Goal: Task Accomplishment & Management: Manage account settings

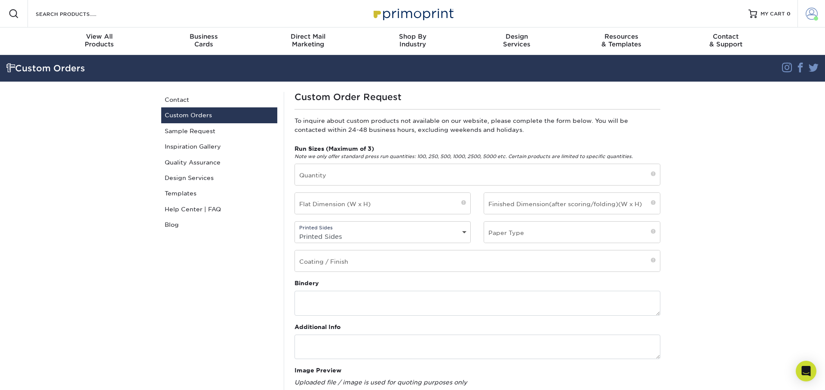
click at [805, 18] on span at bounding box center [811, 14] width 12 height 12
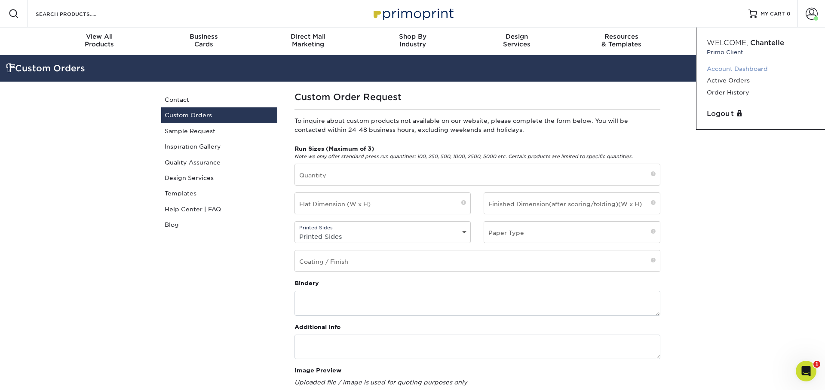
click at [751, 68] on link "Account Dashboard" at bounding box center [761, 69] width 108 height 12
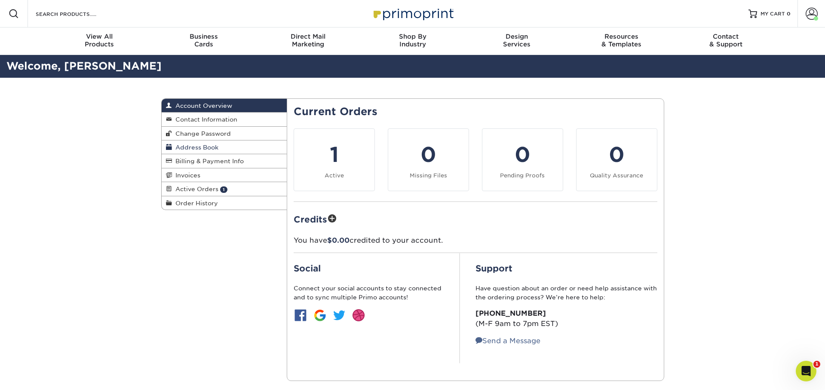
click at [204, 147] on span "Address Book" at bounding box center [195, 147] width 46 height 7
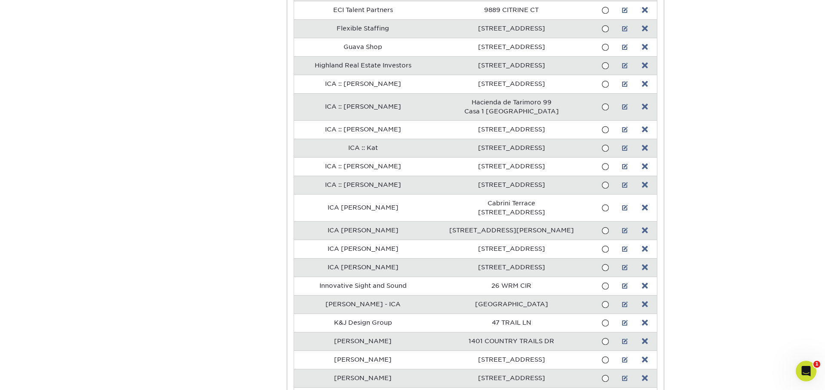
scroll to position [699, 0]
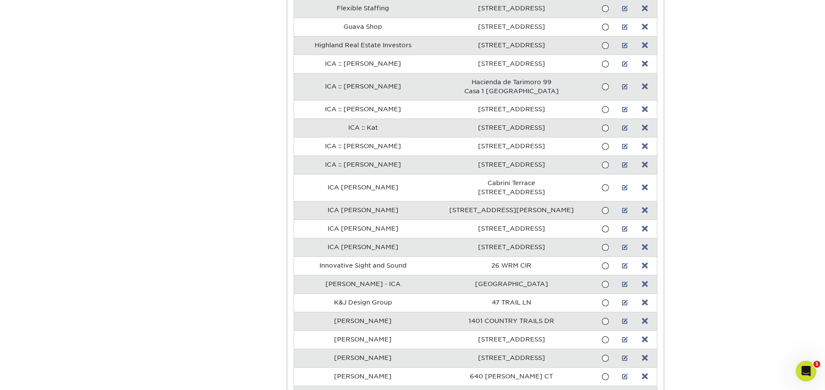
click at [622, 184] on link at bounding box center [625, 187] width 6 height 7
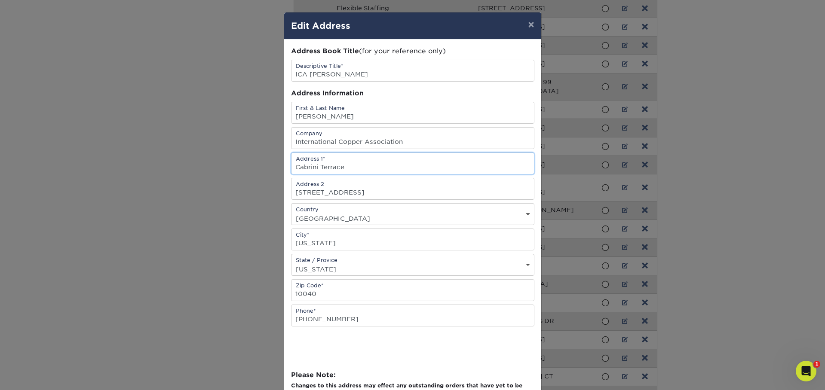
drag, startPoint x: 346, startPoint y: 166, endPoint x: 287, endPoint y: 166, distance: 58.9
click at [287, 166] on div "Address Book Title (for your reference only) Descriptive Title* ICA Esther Addr…" at bounding box center [412, 235] width 257 height 391
drag, startPoint x: 411, startPoint y: 140, endPoint x: 238, endPoint y: 138, distance: 173.2
click at [238, 138] on div "× Edit Address Address Book Title (for your reference only) Descriptive Title* …" at bounding box center [412, 195] width 825 height 390
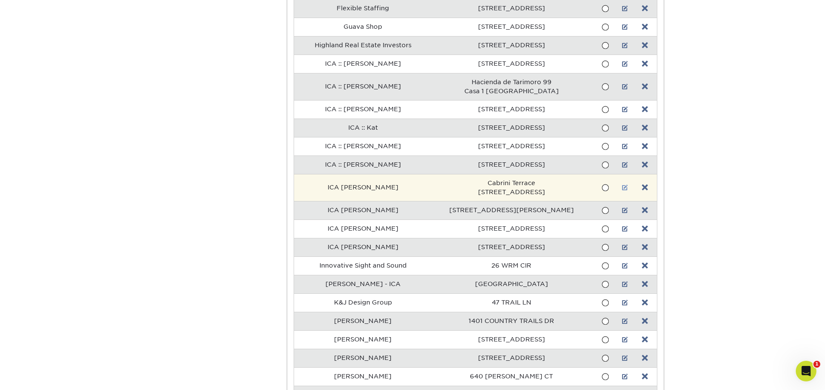
click at [622, 184] on link at bounding box center [625, 187] width 6 height 7
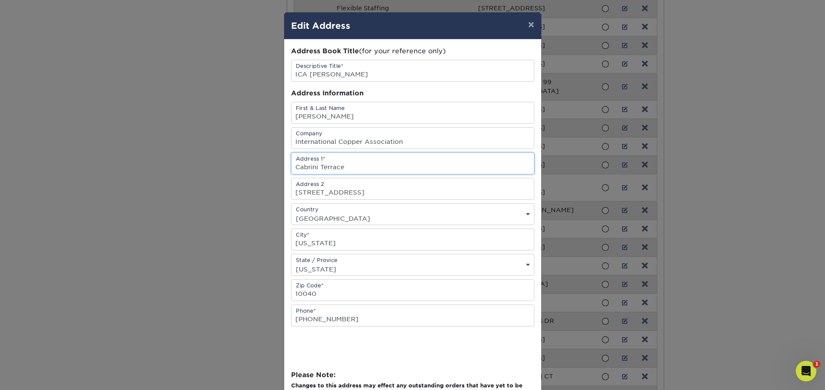
drag, startPoint x: 344, startPoint y: 167, endPoint x: 282, endPoint y: 166, distance: 62.3
click at [282, 166] on div "× Edit Address Address Book Title (for your reference only) Descriptive Title* …" at bounding box center [412, 195] width 825 height 390
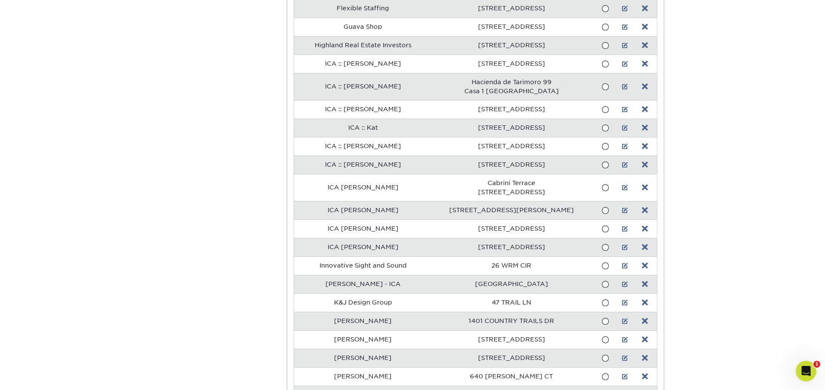
click at [622, 184] on link at bounding box center [625, 187] width 6 height 7
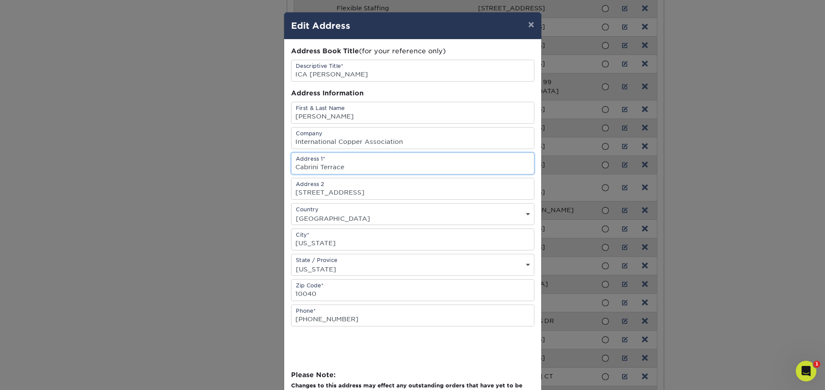
scroll to position [0, 0]
drag, startPoint x: 346, startPoint y: 168, endPoint x: 295, endPoint y: 168, distance: 50.3
click at [295, 168] on input "Cabrini Terrace" at bounding box center [412, 163] width 242 height 21
drag, startPoint x: 334, startPoint y: 145, endPoint x: 355, endPoint y: 142, distance: 21.7
click at [334, 145] on input "International Copper Association" at bounding box center [412, 138] width 242 height 21
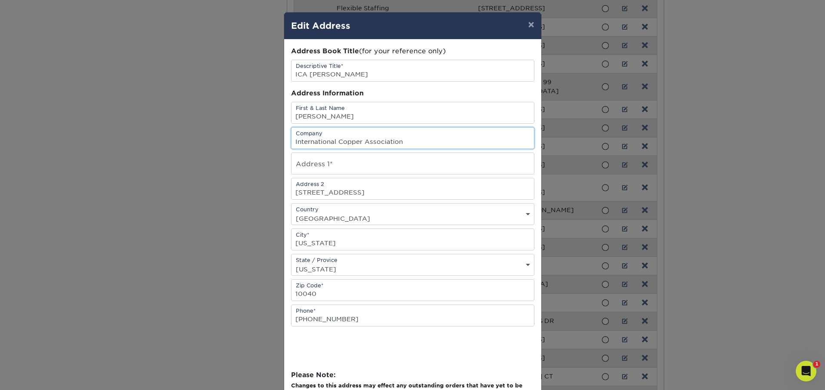
drag, startPoint x: 385, startPoint y: 141, endPoint x: 275, endPoint y: 141, distance: 110.0
click at [269, 141] on div "× Edit Address Address Book Title (for your reference only) Descriptive Title* …" at bounding box center [412, 195] width 825 height 390
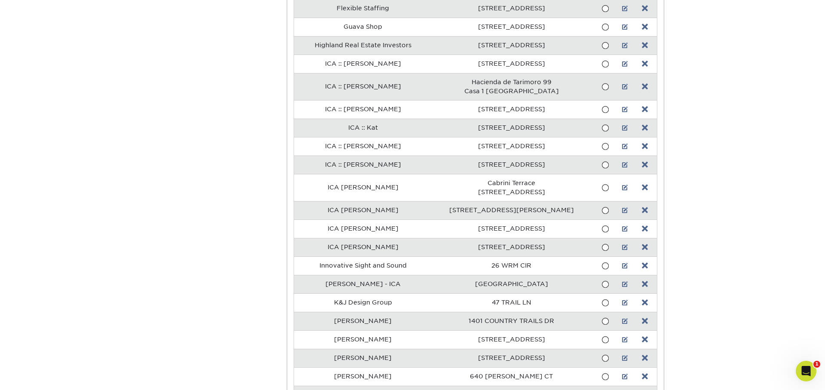
click at [622, 184] on link at bounding box center [625, 187] width 6 height 7
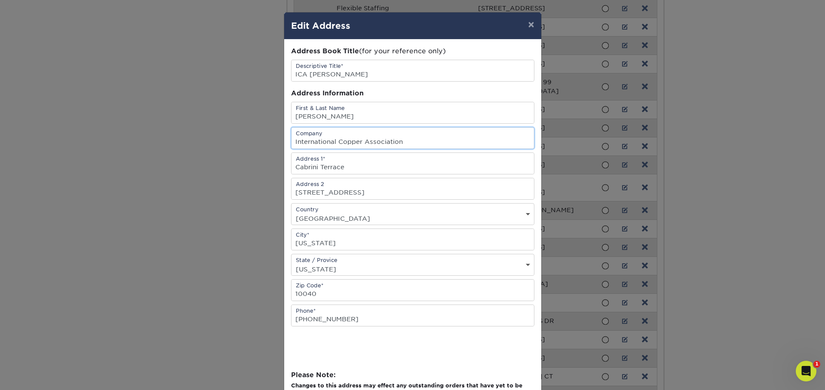
drag, startPoint x: 364, startPoint y: 142, endPoint x: 297, endPoint y: 142, distance: 66.6
click at [297, 142] on input "International Copper Association" at bounding box center [412, 138] width 242 height 21
type input "I"
click at [390, 139] on input "text" at bounding box center [412, 138] width 242 height 21
click at [425, 70] on input "ICA [PERSON_NAME]" at bounding box center [412, 70] width 242 height 21
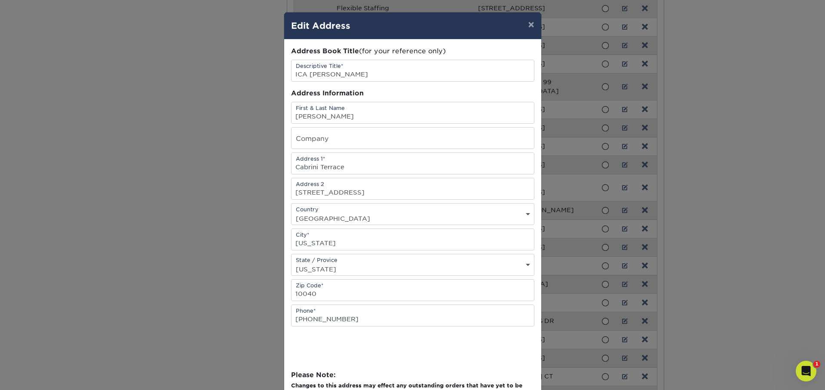
click at [472, 49] on div "Address Book Title (for your reference only)" at bounding box center [412, 51] width 243 height 10
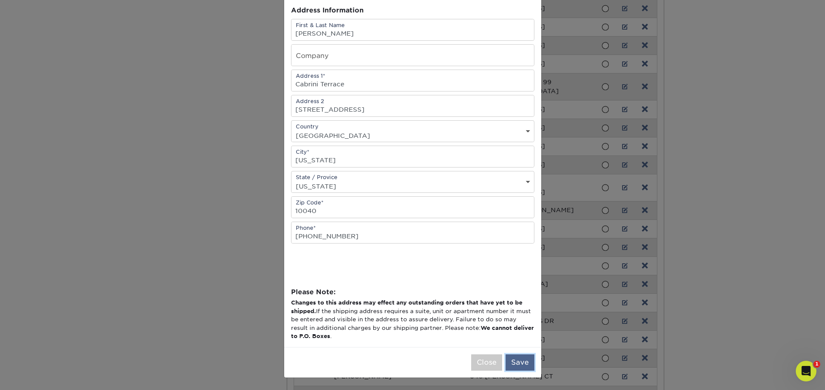
click at [522, 365] on button "Save" at bounding box center [519, 363] width 29 height 16
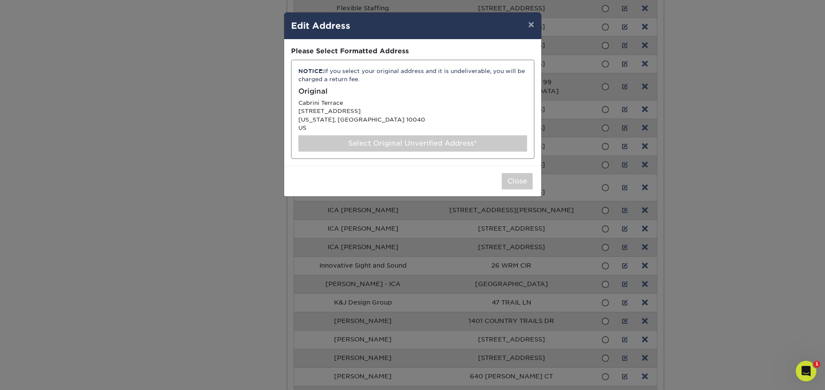
click at [383, 141] on div "Select Original Unverified Address*" at bounding box center [412, 143] width 229 height 16
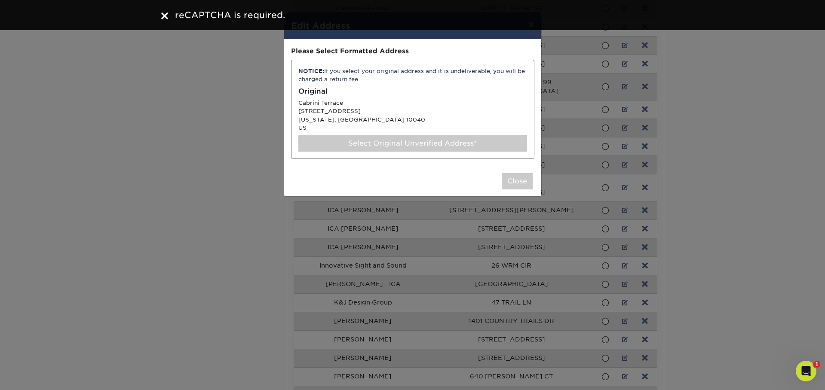
click at [438, 141] on div "Select Original Unverified Address*" at bounding box center [412, 143] width 229 height 16
click at [514, 182] on button "Close" at bounding box center [517, 181] width 31 height 16
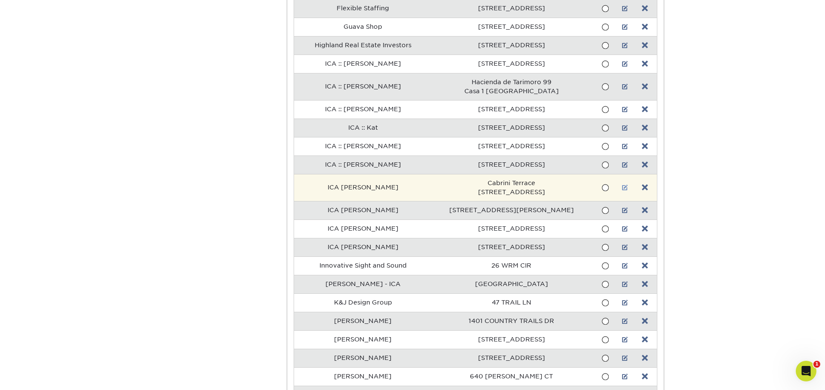
click at [622, 184] on link at bounding box center [625, 187] width 6 height 7
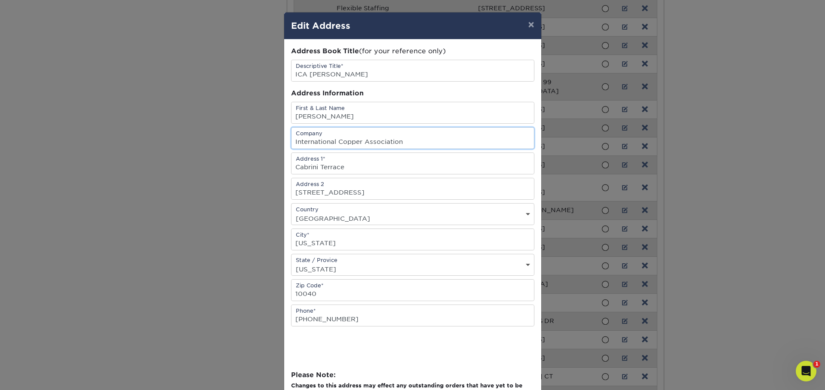
drag, startPoint x: 412, startPoint y: 139, endPoint x: 271, endPoint y: 135, distance: 141.0
click at [270, 134] on div "× Edit Address Address Book Title (for your reference only) Descriptive Title* …" at bounding box center [412, 195] width 825 height 390
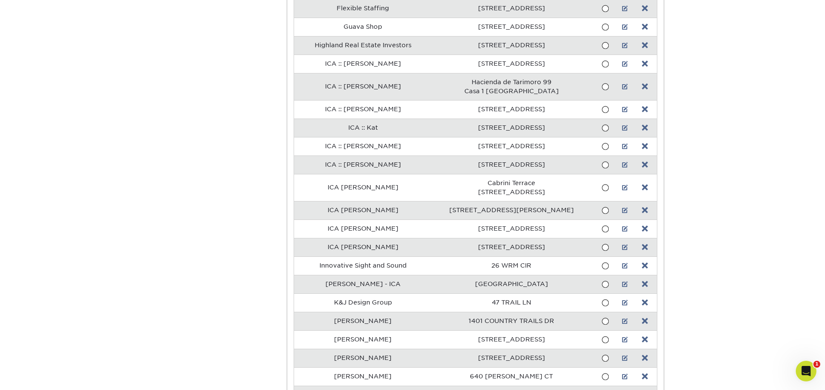
click at [622, 184] on link at bounding box center [625, 187] width 6 height 7
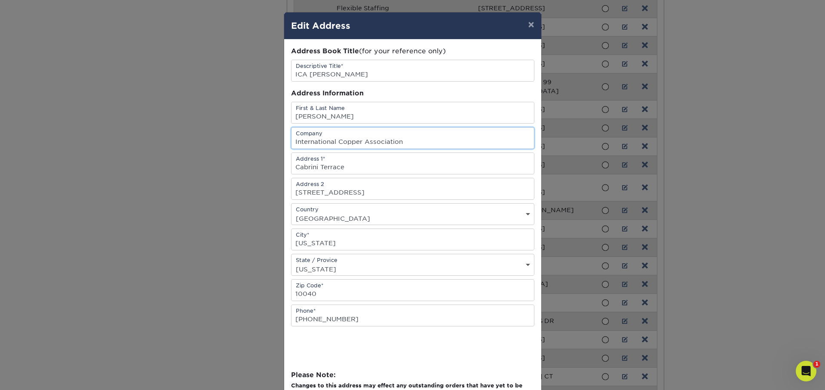
drag, startPoint x: 406, startPoint y: 136, endPoint x: 298, endPoint y: 140, distance: 107.5
click at [295, 140] on input "International Copper Association" at bounding box center [412, 138] width 242 height 21
drag, startPoint x: 438, startPoint y: 141, endPoint x: 293, endPoint y: 142, distance: 145.3
click at [292, 142] on input "International Copper Association" at bounding box center [412, 138] width 242 height 21
click at [465, 41] on div "Address Book Title (for your reference only) Descriptive Title* ICA Esther Addr…" at bounding box center [412, 235] width 257 height 391
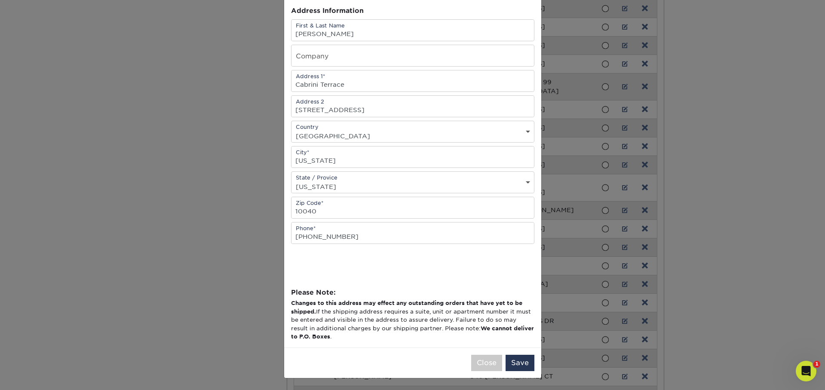
scroll to position [83, 0]
click at [525, 361] on button "Save" at bounding box center [519, 363] width 29 height 16
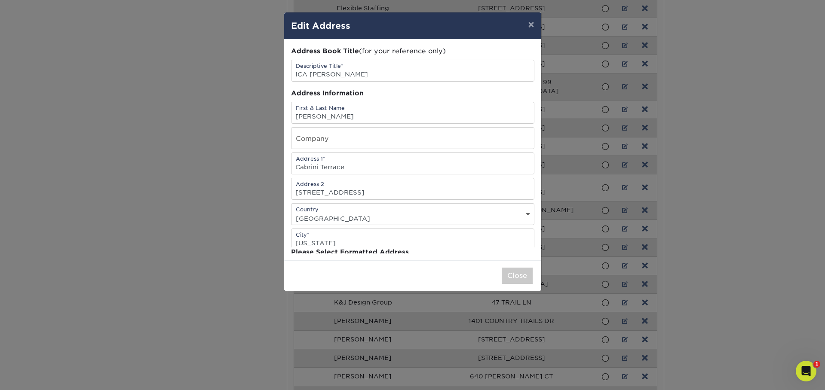
scroll to position [0, 0]
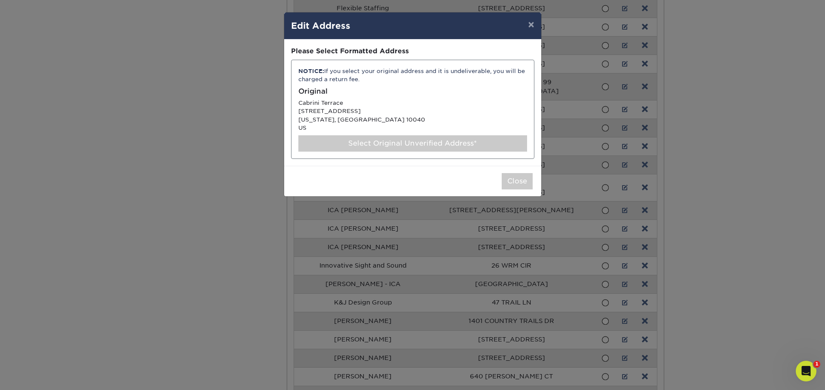
click at [450, 144] on div "Select Original Unverified Address*" at bounding box center [412, 143] width 229 height 16
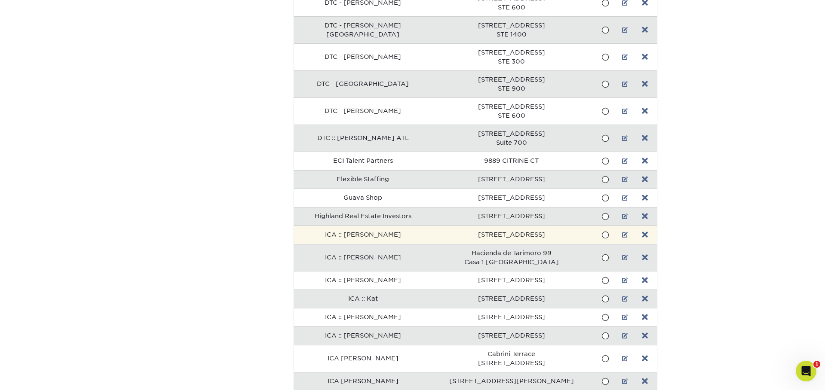
scroll to position [530, 0]
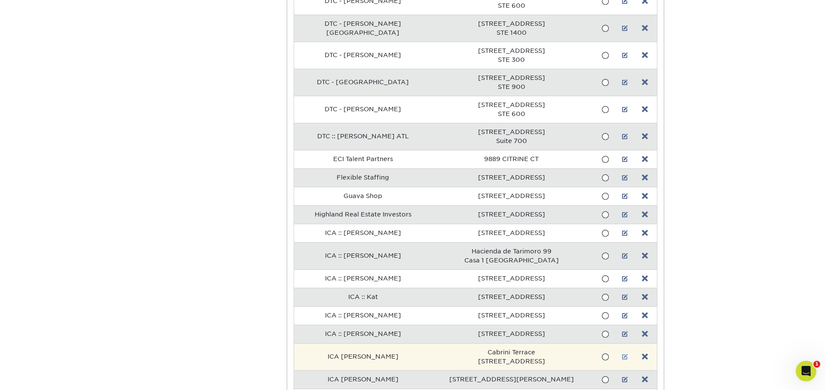
click at [622, 354] on link at bounding box center [625, 357] width 6 height 7
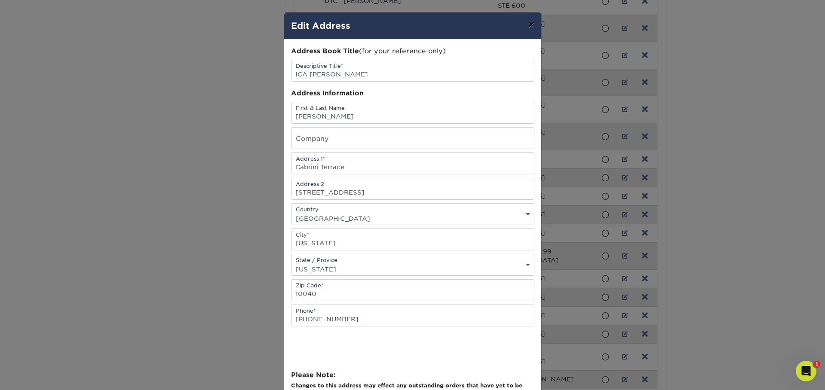
click at [534, 26] on button "×" at bounding box center [531, 24] width 20 height 24
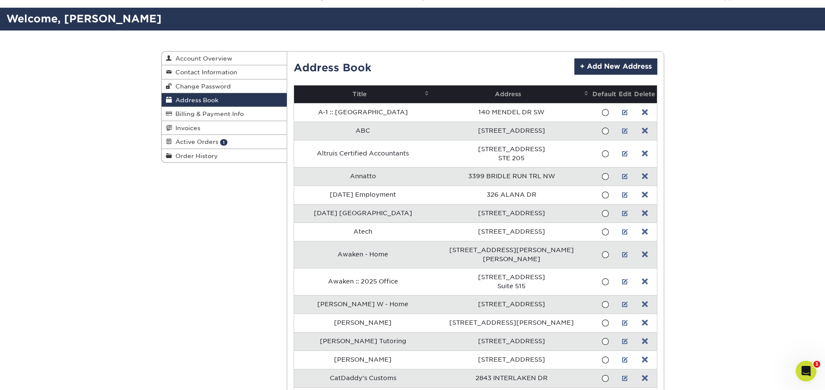
scroll to position [0, 0]
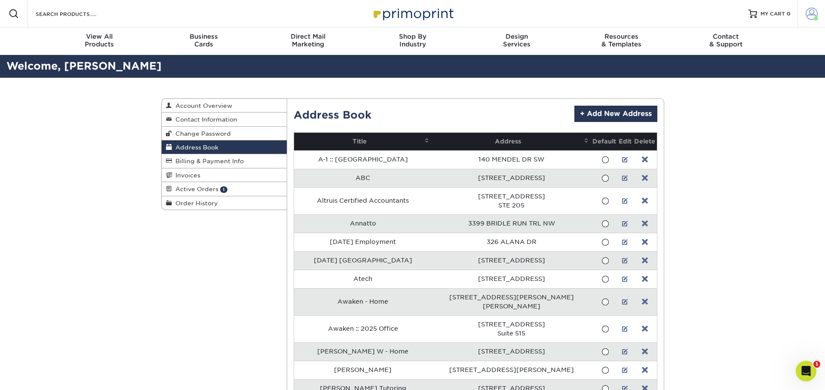
click at [809, 13] on span at bounding box center [811, 14] width 12 height 12
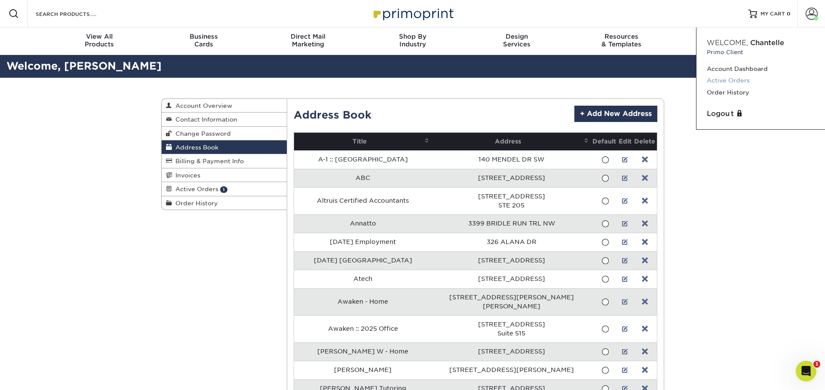
click at [743, 81] on link "Active Orders" at bounding box center [761, 81] width 108 height 12
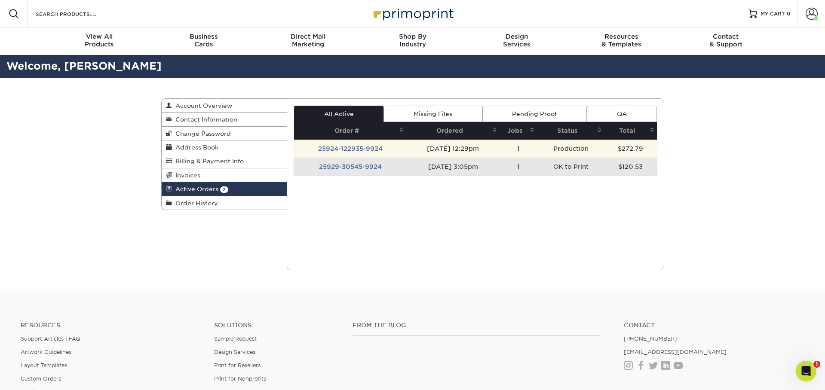
click at [329, 146] on td "25924-122935-9924" at bounding box center [350, 149] width 112 height 18
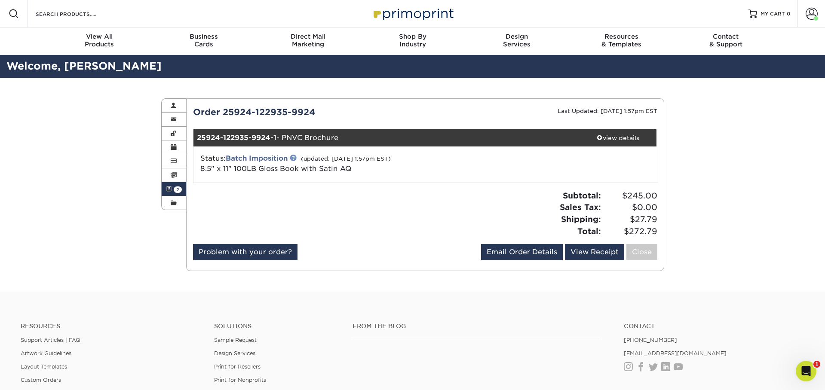
click at [293, 157] on link at bounding box center [293, 157] width 7 height 7
click at [171, 188] on link "Active Orders 2" at bounding box center [174, 189] width 25 height 14
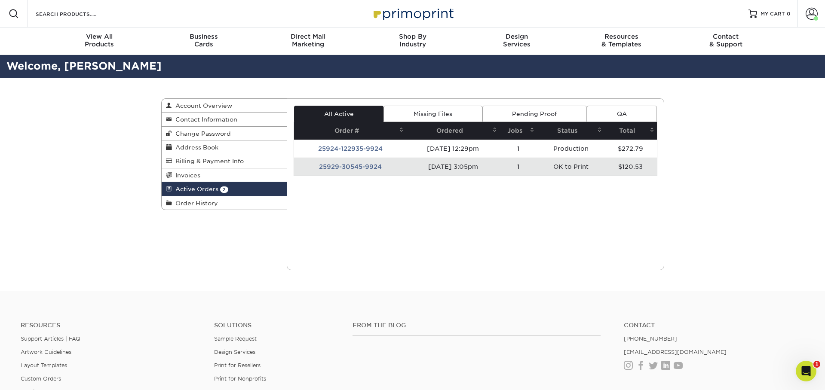
drag, startPoint x: 196, startPoint y: 204, endPoint x: 482, endPoint y: 255, distance: 290.4
click at [196, 205] on span "Order History" at bounding box center [195, 203] width 46 height 7
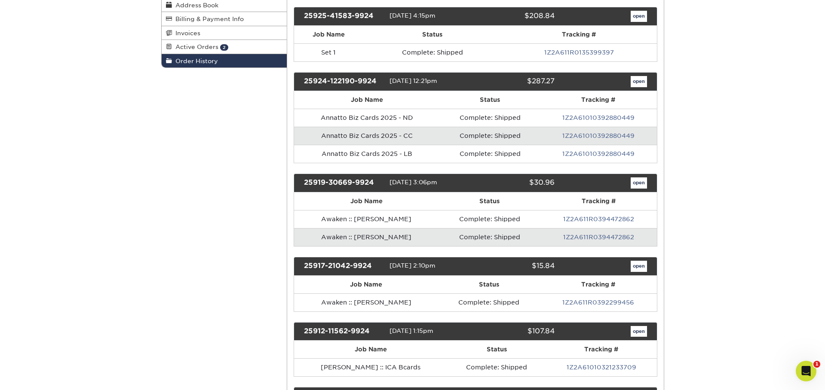
scroll to position [126, 0]
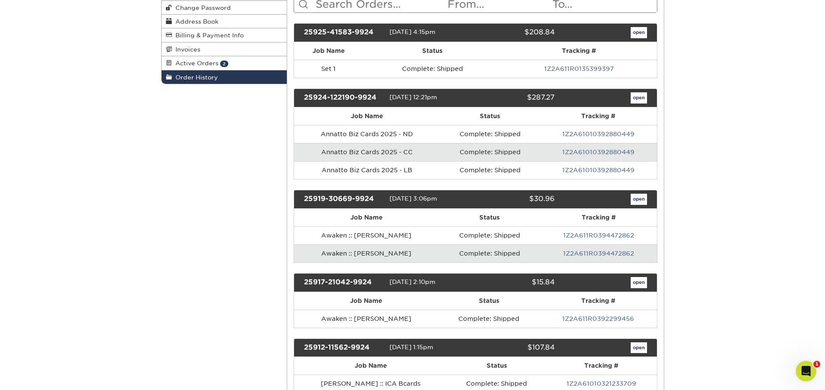
click at [556, 67] on link "1Z2A611R0135399397" at bounding box center [579, 68] width 70 height 7
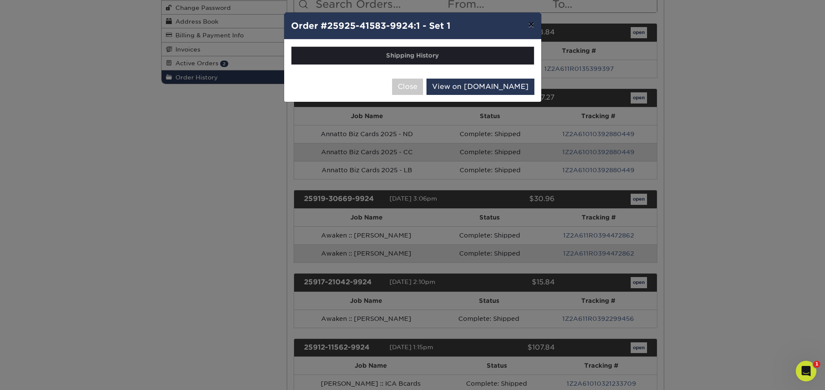
click at [531, 23] on button "×" at bounding box center [531, 24] width 20 height 24
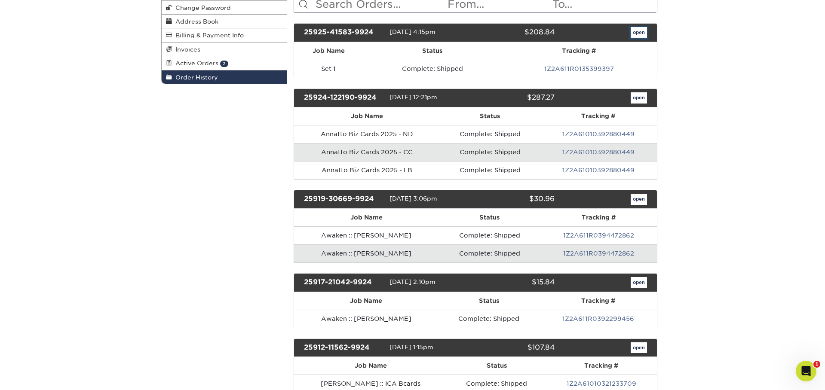
drag, startPoint x: 636, startPoint y: 32, endPoint x: 628, endPoint y: 35, distance: 7.9
click at [636, 32] on link "open" at bounding box center [639, 32] width 16 height 11
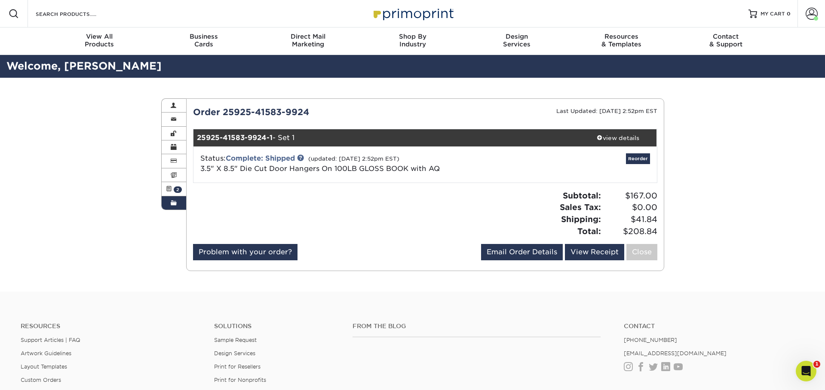
click at [174, 207] on span at bounding box center [174, 203] width 6 height 7
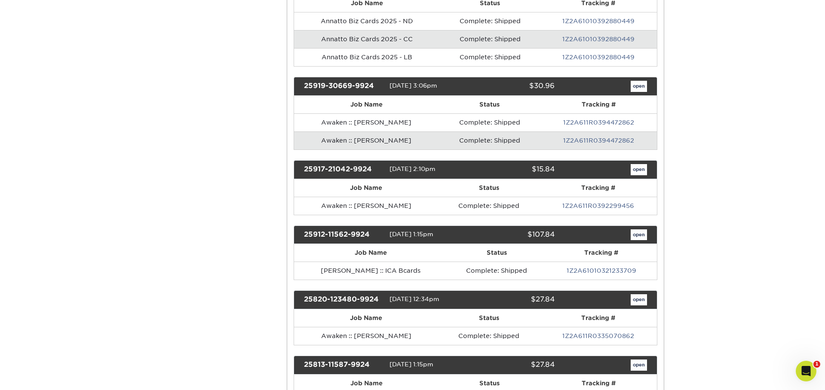
scroll to position [241, 0]
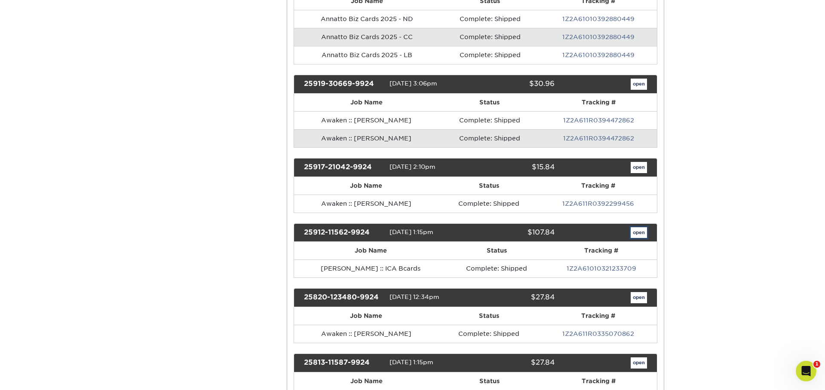
click at [639, 235] on link "open" at bounding box center [639, 232] width 16 height 11
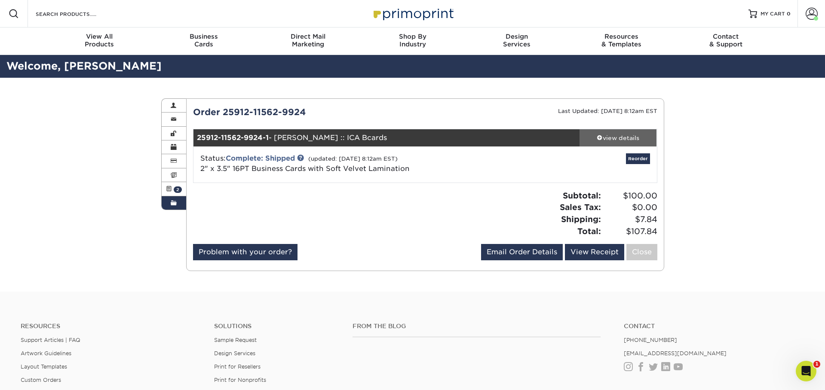
click at [631, 138] on div "view details" at bounding box center [617, 138] width 77 height 9
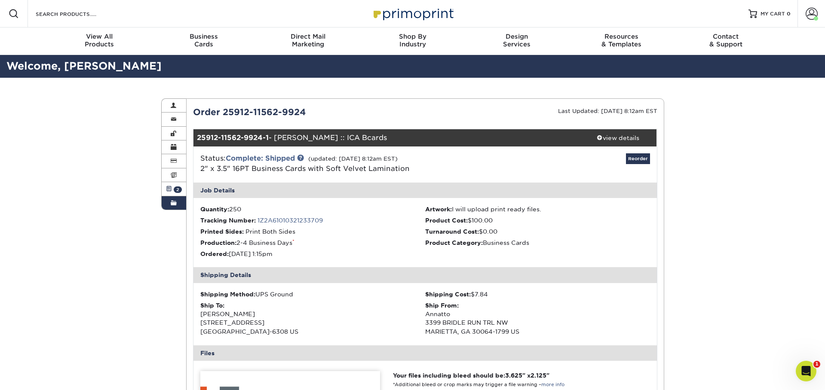
click at [174, 188] on link "Active Orders 2" at bounding box center [174, 189] width 25 height 14
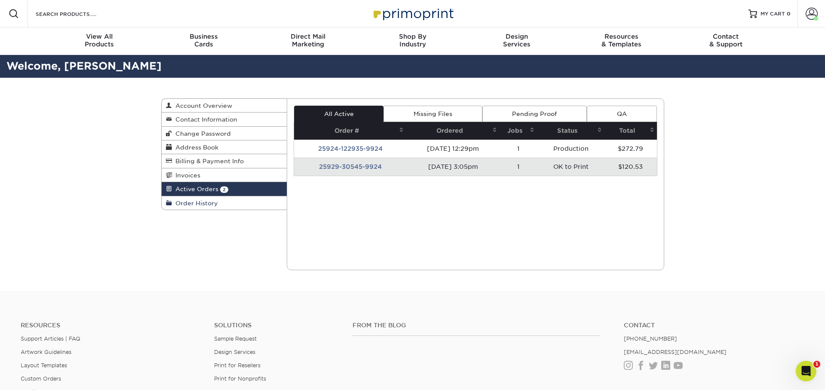
click at [193, 203] on span "Order History" at bounding box center [195, 203] width 46 height 7
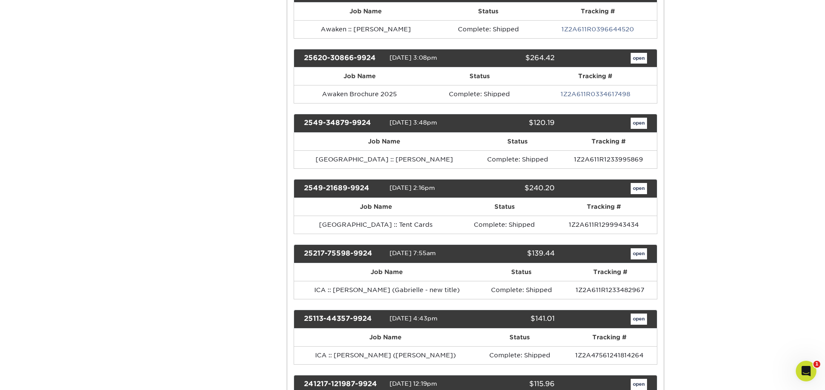
scroll to position [829, 0]
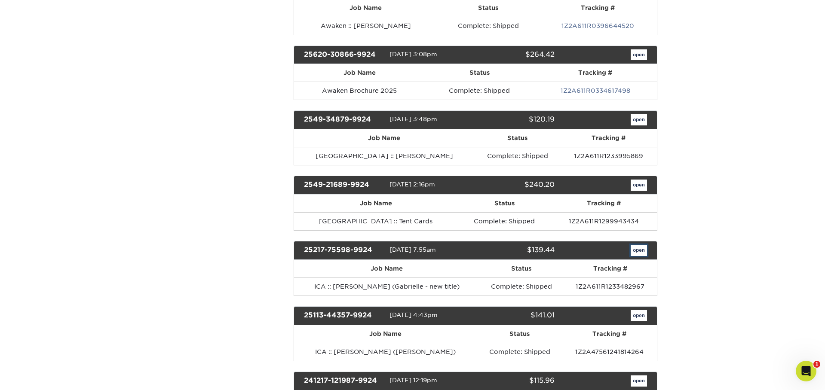
click at [636, 248] on link "open" at bounding box center [639, 250] width 16 height 11
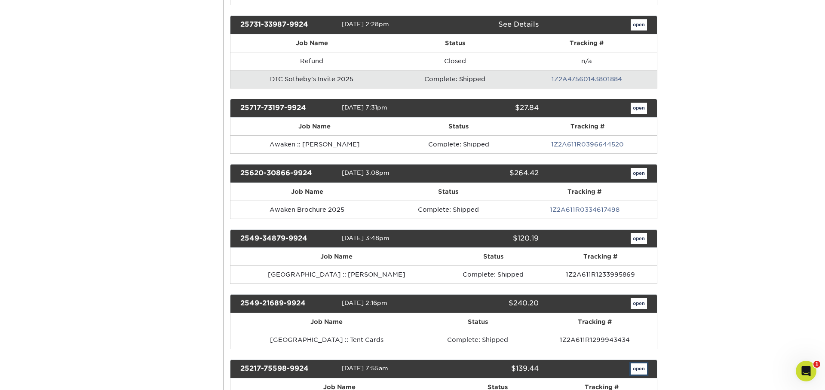
scroll to position [0, 0]
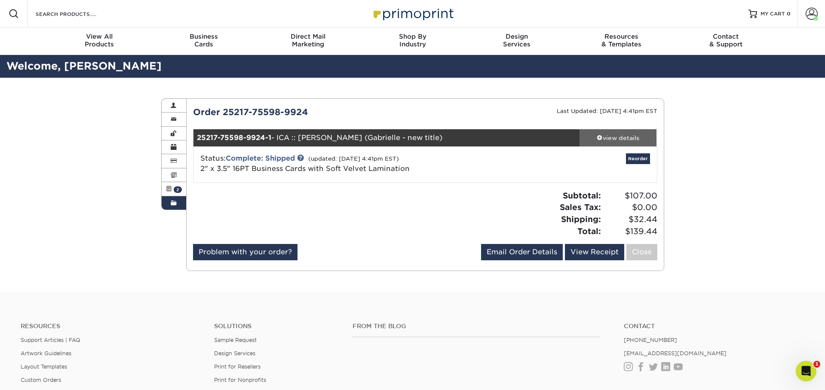
click at [622, 138] on div "view details" at bounding box center [617, 138] width 77 height 9
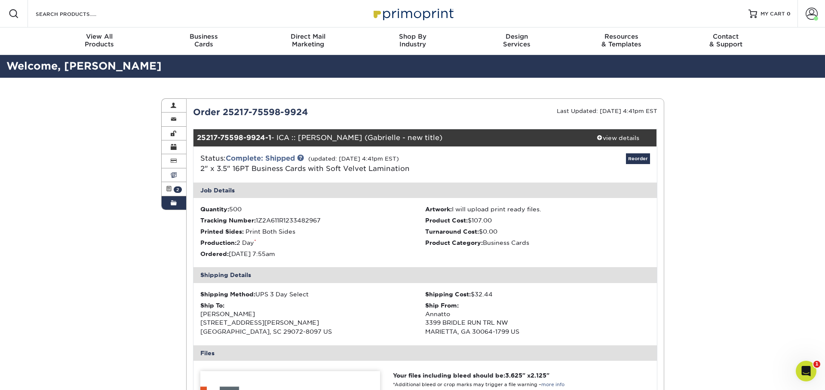
drag, startPoint x: 172, startPoint y: 190, endPoint x: 174, endPoint y: 183, distance: 7.3
click at [172, 190] on link "Active Orders 2" at bounding box center [174, 189] width 25 height 14
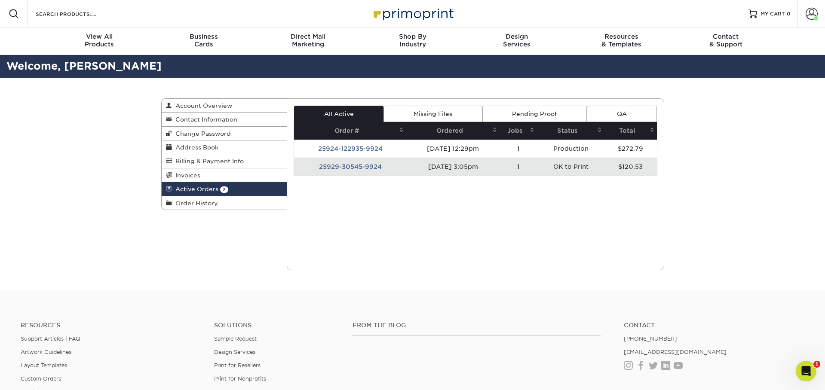
drag, startPoint x: 199, startPoint y: 206, endPoint x: 408, endPoint y: 239, distance: 211.8
click at [199, 206] on span "Order History" at bounding box center [195, 203] width 46 height 7
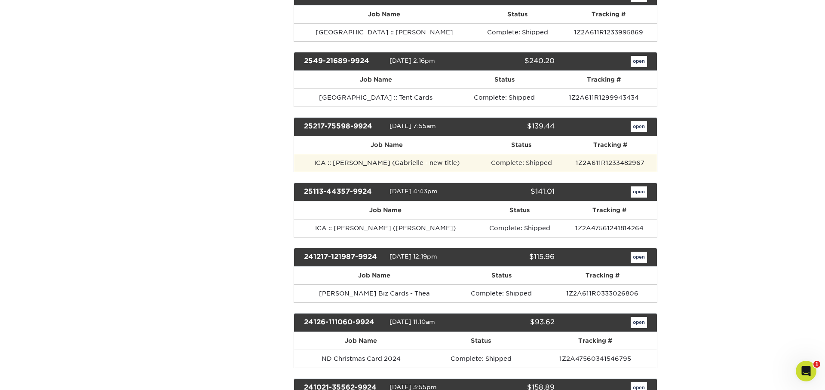
scroll to position [954, 0]
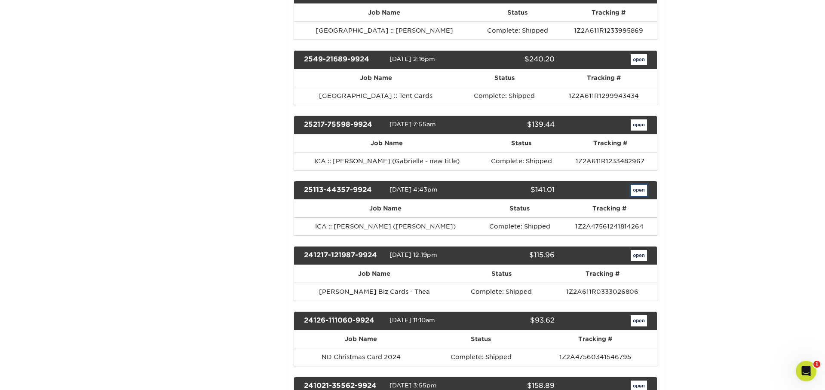
click at [640, 189] on link "open" at bounding box center [639, 190] width 16 height 11
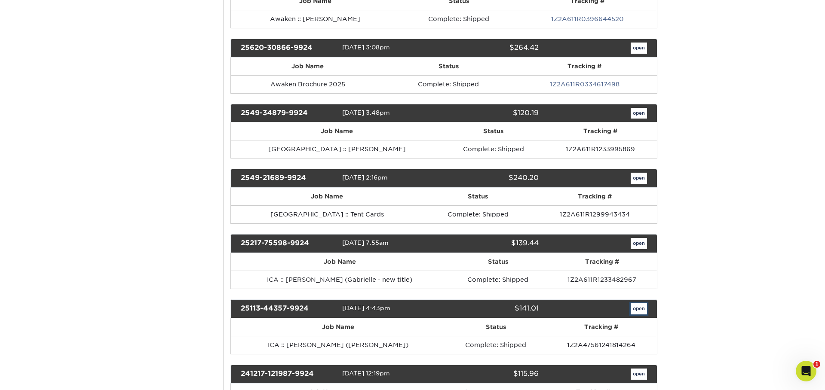
scroll to position [0, 0]
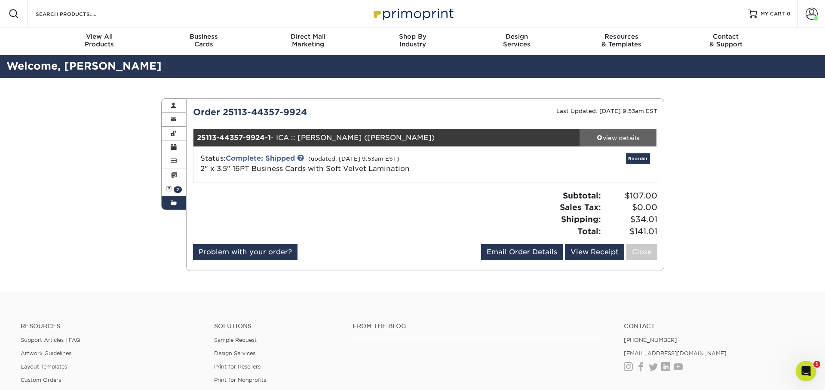
click at [638, 132] on link "view details" at bounding box center [617, 137] width 77 height 17
